Goal: Navigation & Orientation: Find specific page/section

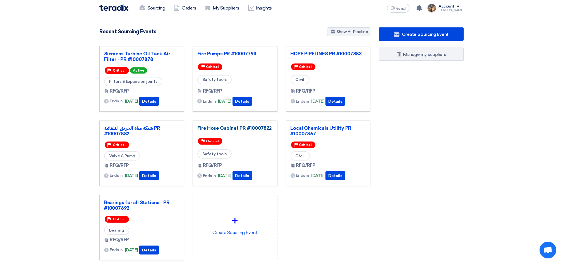
click at [231, 128] on link "Fire Hose Cabinet PR #10007822" at bounding box center [234, 128] width 75 height 6
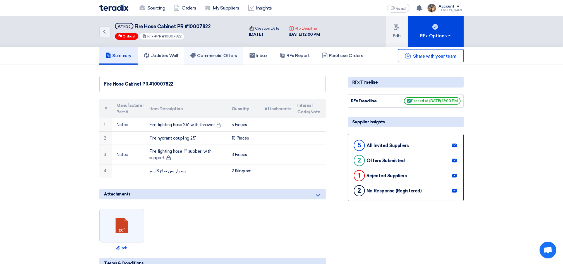
click at [235, 55] on h5 "Commercial Offers" at bounding box center [213, 56] width 47 height 6
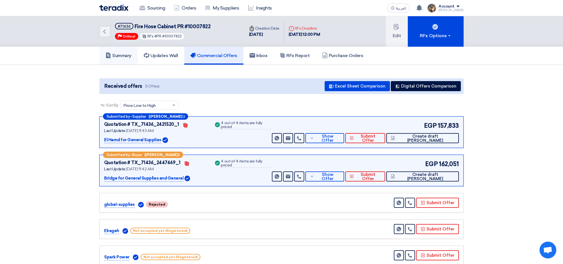
click at [127, 53] on h5 "Summary" at bounding box center [119, 56] width 26 height 6
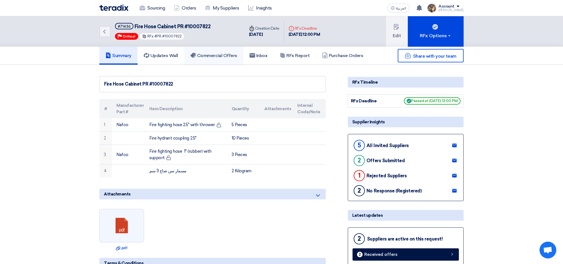
click at [195, 51] on link "Commercial Offers" at bounding box center [213, 56] width 59 height 18
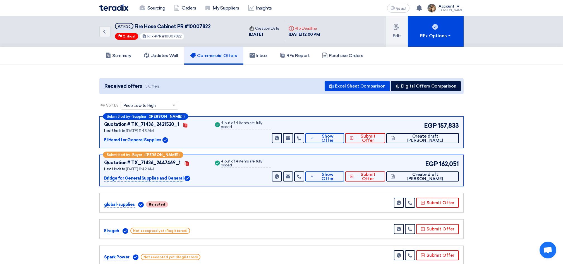
click at [107, 5] on img at bounding box center [113, 7] width 29 height 6
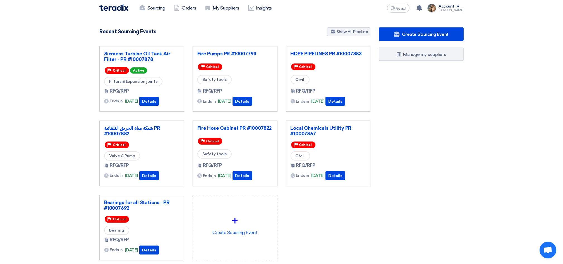
click at [154, 131] on div "شبكة مياة الحريق التلقائية PR #10007882" at bounding box center [141, 131] width 75 height 13
click at [152, 129] on link "شبكة مياة الحريق التلقائية PR #10007882" at bounding box center [141, 130] width 75 height 11
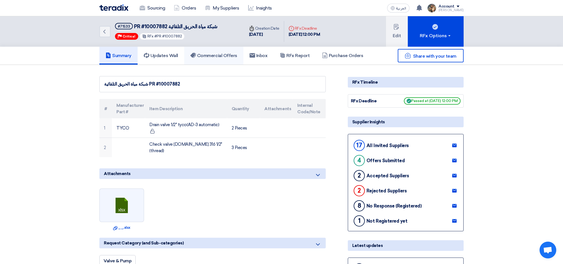
click at [216, 61] on link "Commercial Offers" at bounding box center [213, 56] width 59 height 18
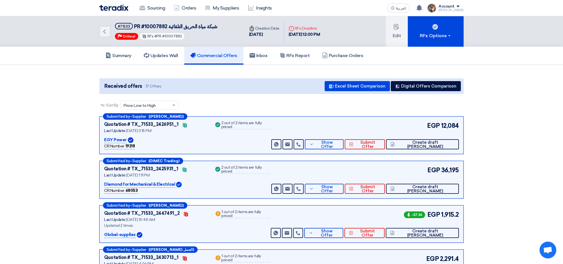
click at [114, 8] on img at bounding box center [113, 7] width 29 height 6
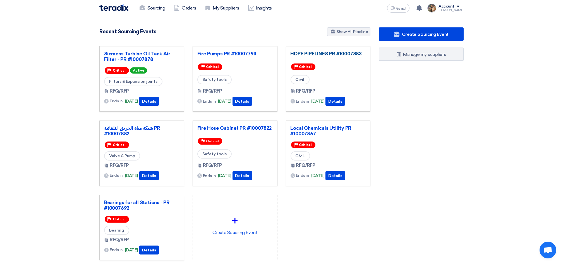
click at [323, 51] on link "HDPE PIPELINES PR #10007883" at bounding box center [328, 54] width 75 height 6
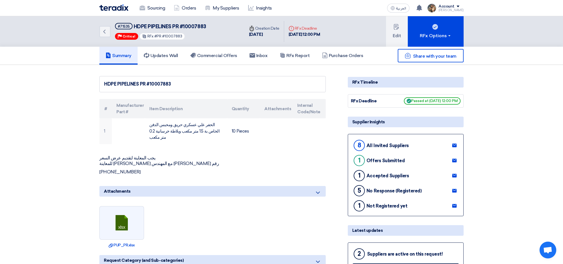
click at [113, 7] on img at bounding box center [113, 7] width 29 height 6
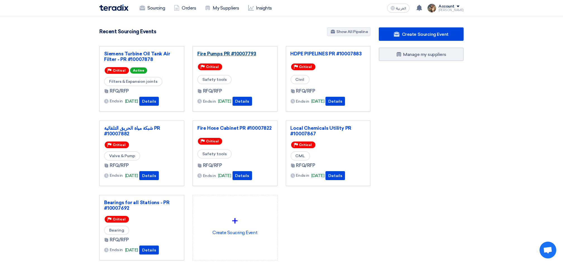
click at [201, 53] on link "Fire Pumps PR #10007793" at bounding box center [234, 54] width 75 height 6
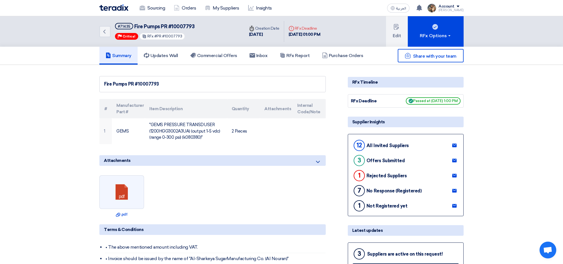
click at [106, 7] on img at bounding box center [113, 7] width 29 height 6
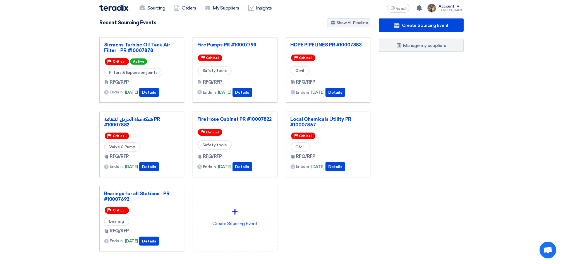
scroll to position [6, 0]
